Goal: Information Seeking & Learning: Find specific page/section

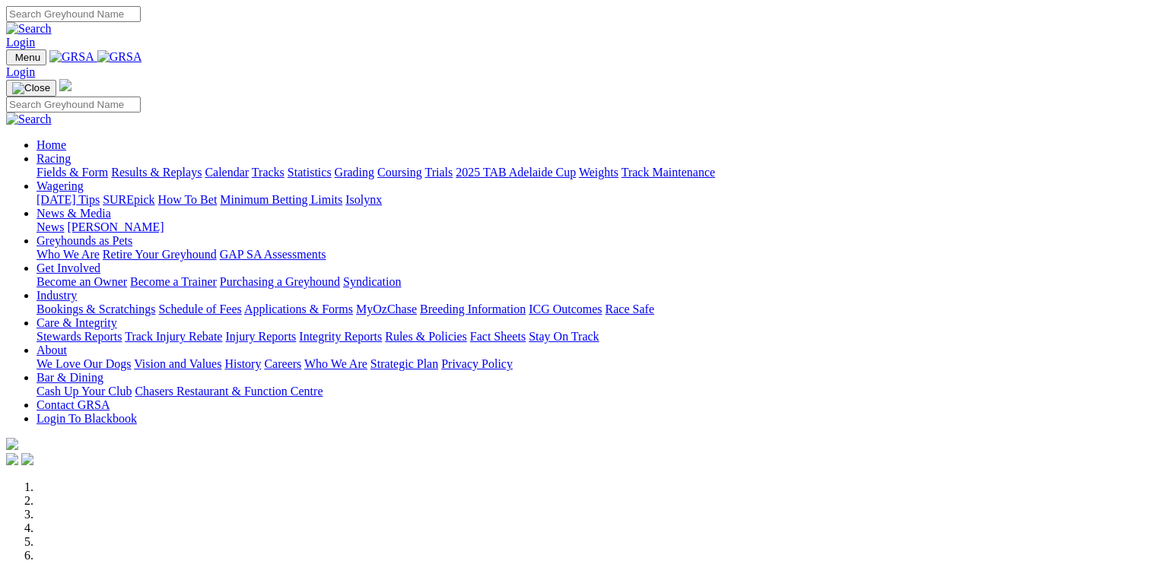
click at [382, 330] on link "Integrity Reports" at bounding box center [340, 336] width 83 height 13
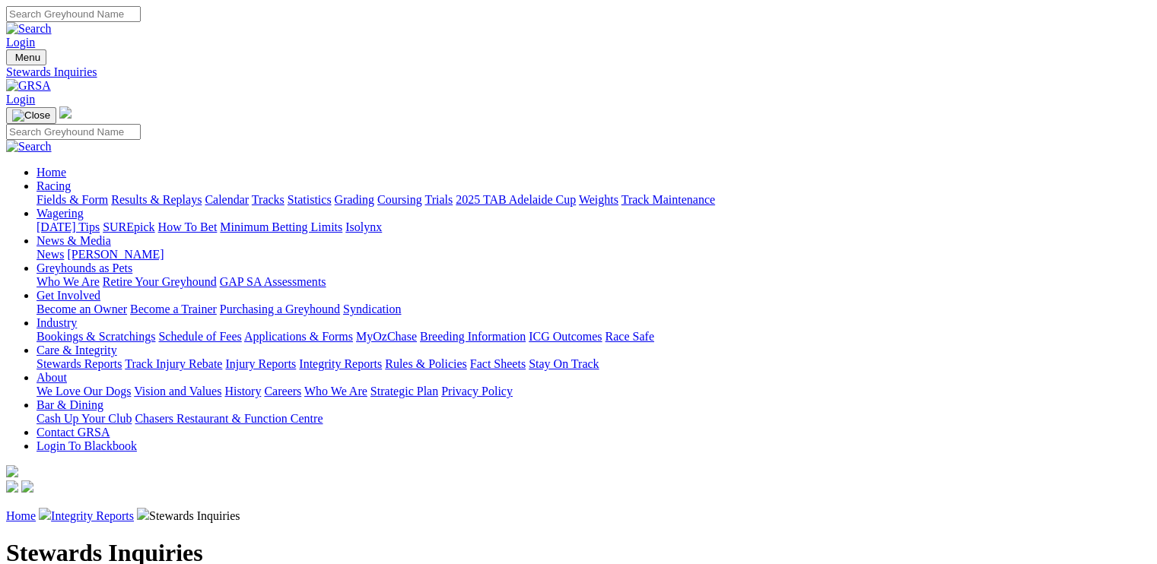
click at [134, 510] on link "Integrity Reports" at bounding box center [92, 516] width 83 height 13
